Goal: Information Seeking & Learning: Learn about a topic

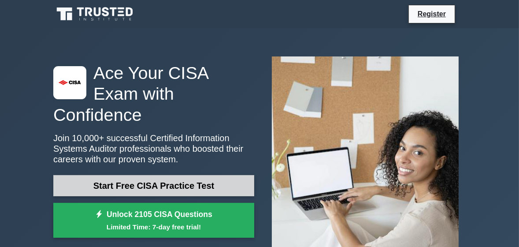
click at [144, 175] on link "Start Free CISA Practice Test" at bounding box center [153, 185] width 201 height 21
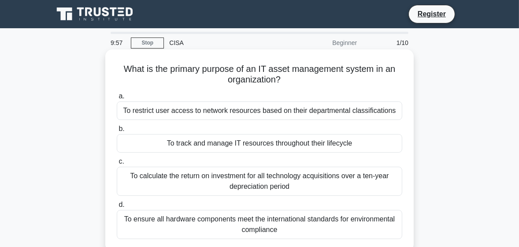
click at [133, 110] on div "To restrict user access to network resources based on their departmental classi…" at bounding box center [260, 110] width 286 height 19
click at [117, 99] on input "a. To restrict user access to network resources based on their departmental cla…" at bounding box center [117, 96] width 0 height 6
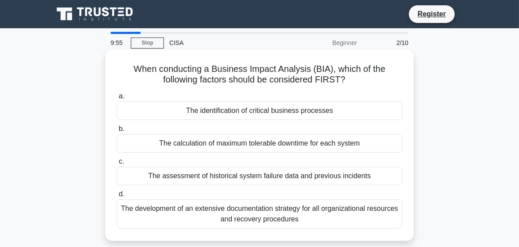
click at [134, 111] on div "The identification of critical business processes" at bounding box center [260, 110] width 286 height 19
click at [117, 99] on input "a. The identification of critical business processes" at bounding box center [117, 96] width 0 height 6
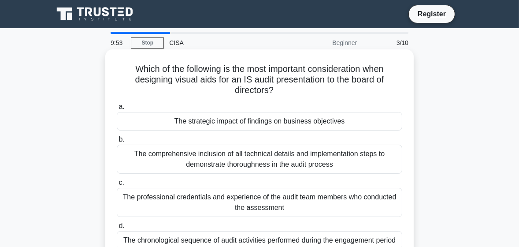
click at [135, 111] on label "a. The strategic impact of findings on business objectives" at bounding box center [260, 115] width 286 height 29
click at [117, 110] on input "a. The strategic impact of findings on business objectives" at bounding box center [117, 107] width 0 height 6
